Goal: Transaction & Acquisition: Download file/media

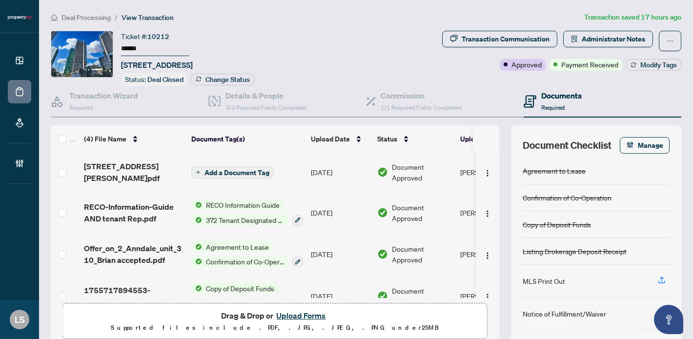
click at [96, 14] on span "Deal Processing" at bounding box center [85, 17] width 49 height 9
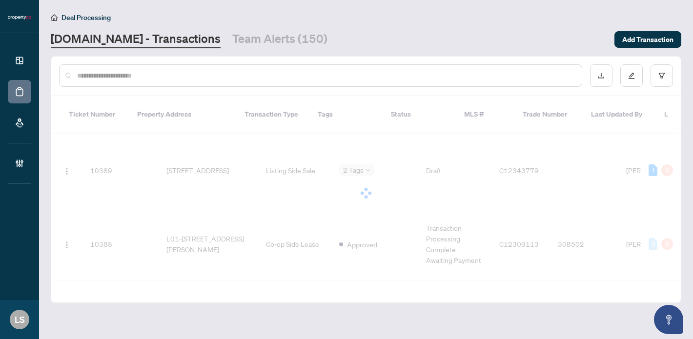
click at [163, 78] on input "text" at bounding box center [325, 75] width 497 height 11
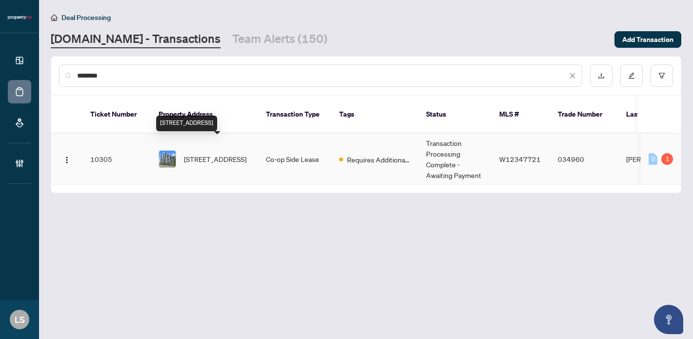
type input "********"
click at [219, 154] on span "[STREET_ADDRESS]" at bounding box center [215, 159] width 62 height 11
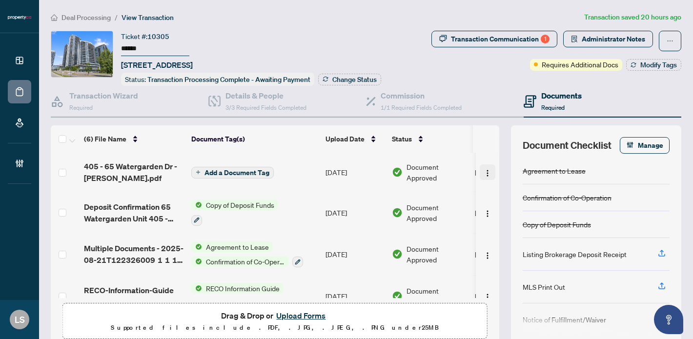
click at [485, 168] on span "button" at bounding box center [488, 172] width 8 height 11
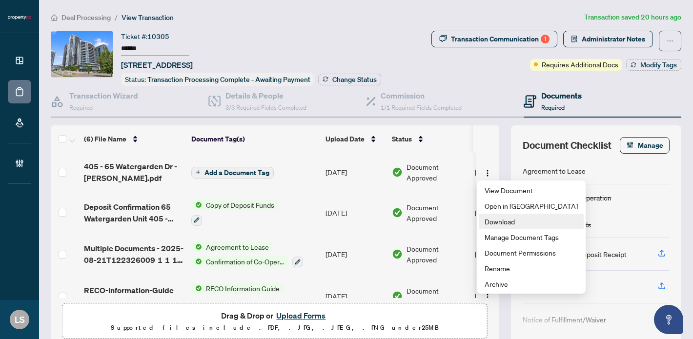
click at [498, 218] on span "Download" at bounding box center [530, 221] width 93 height 11
